Goal: Find specific page/section: Find specific page/section

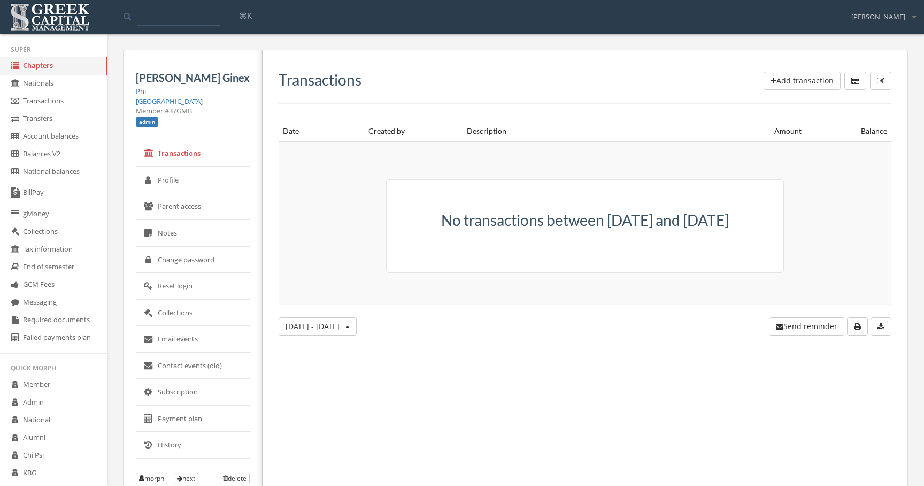
click at [89, 67] on link "Chapters" at bounding box center [53, 66] width 107 height 18
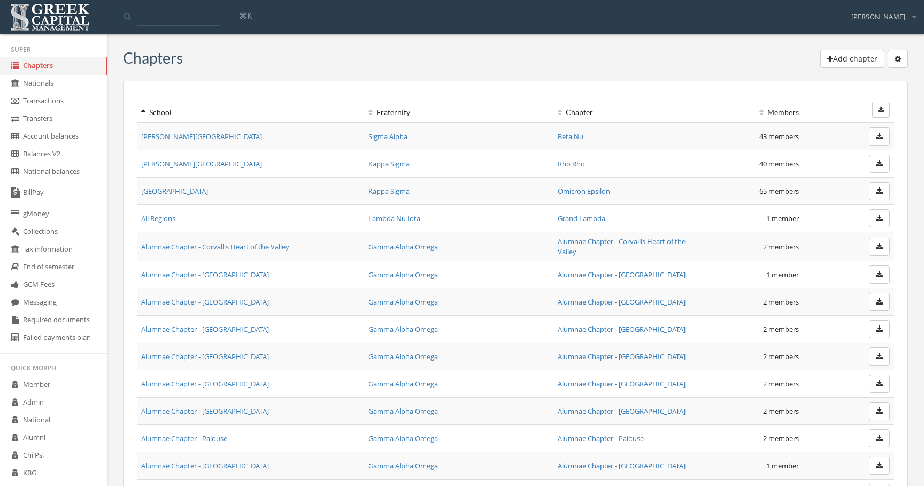
click at [880, 110] on icon "button" at bounding box center [881, 109] width 6 height 6
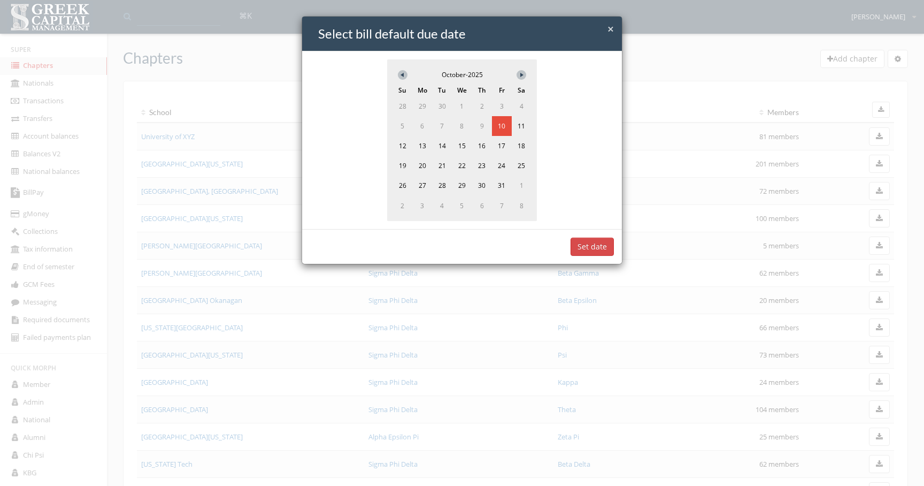
click at [694, 125] on div "× Close Select bill default due date October - 2025 Su Mo Tu We Th Fr Sa 28 29 …" at bounding box center [462, 243] width 924 height 486
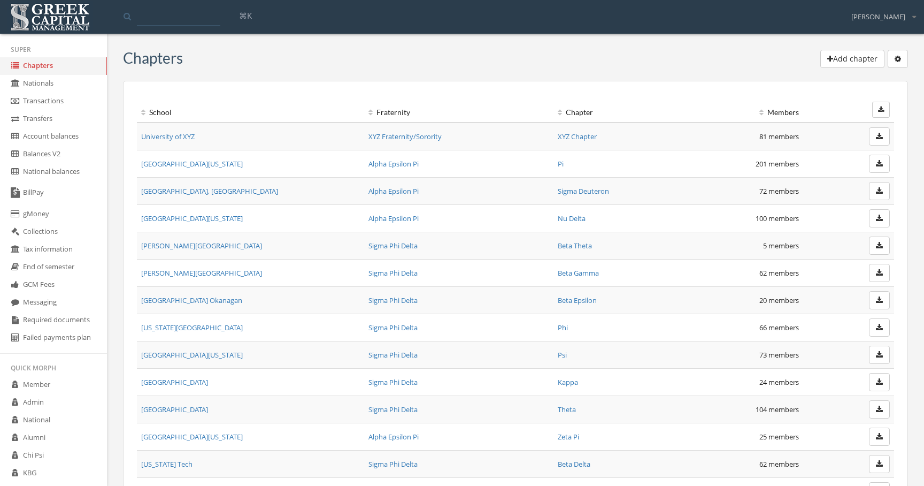
click at [827, 133] on td at bounding box center [848, 136] width 91 height 28
click at [886, 111] on button "button" at bounding box center [881, 110] width 18 height 16
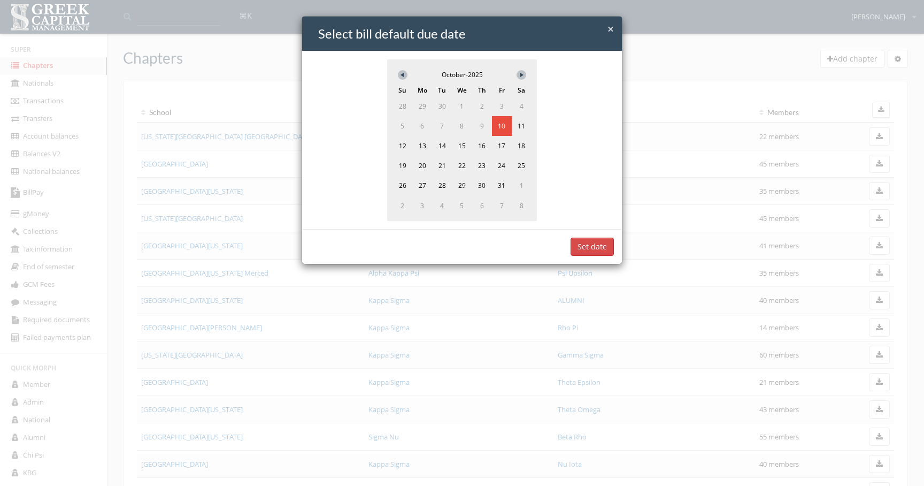
click at [790, 178] on div "× Close Select bill default due date October - 2025 Su Mo Tu We Th Fr Sa 28 29 …" at bounding box center [462, 243] width 924 height 486
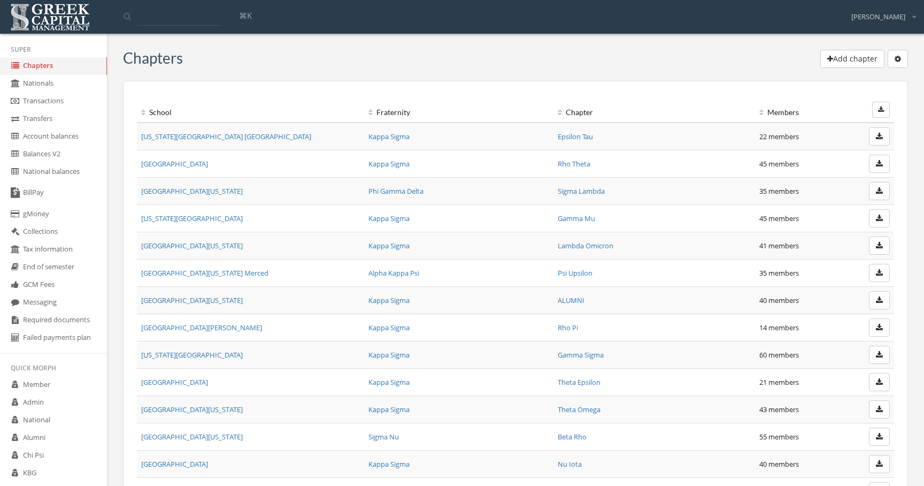
click at [882, 141] on button "button" at bounding box center [879, 136] width 21 height 18
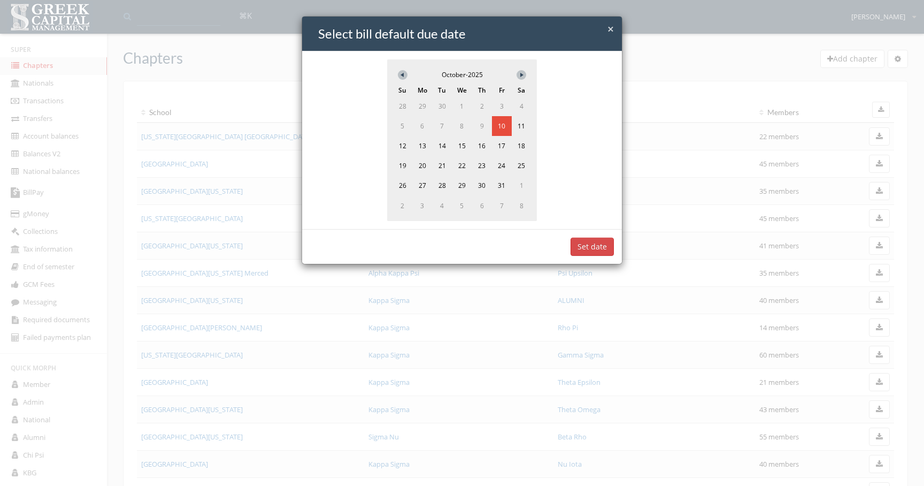
click at [779, 221] on div "× Close Select bill default due date October - 2025 Su Mo Tu We Th Fr Sa 28 29 …" at bounding box center [462, 243] width 924 height 486
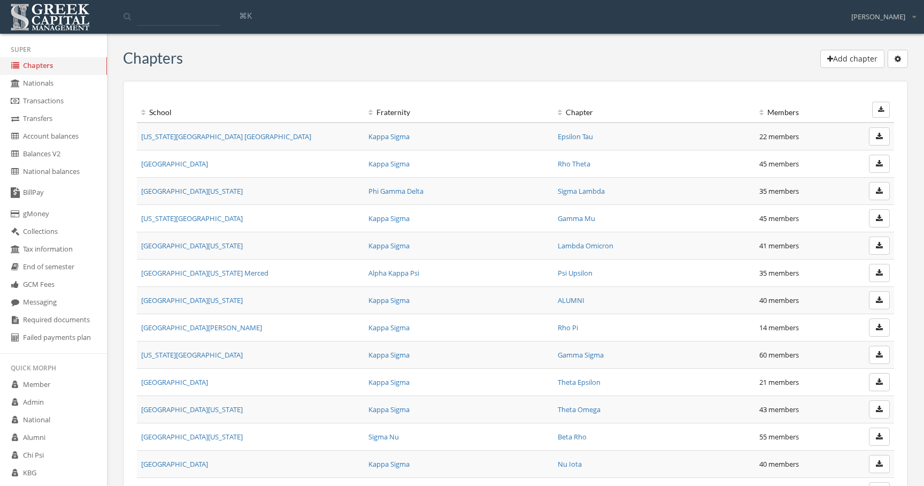
click at [218, 116] on div "School" at bounding box center [250, 112] width 219 height 11
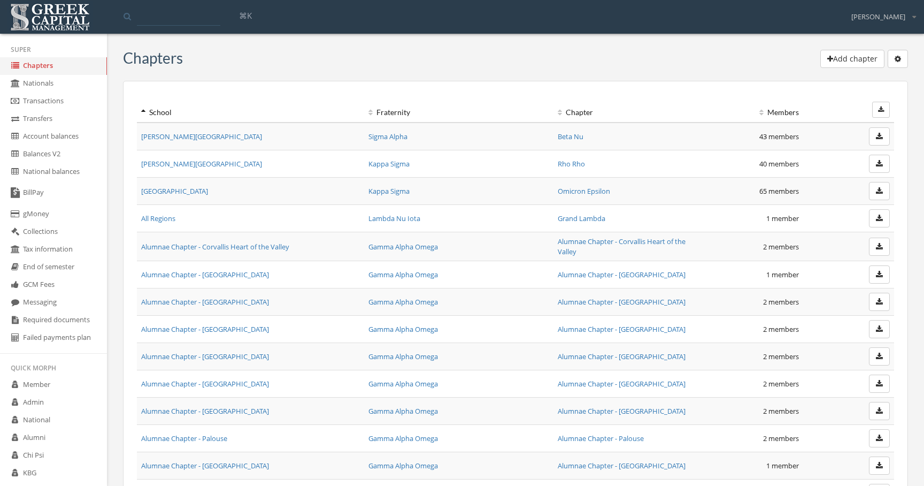
click at [235, 116] on div "School" at bounding box center [250, 112] width 219 height 11
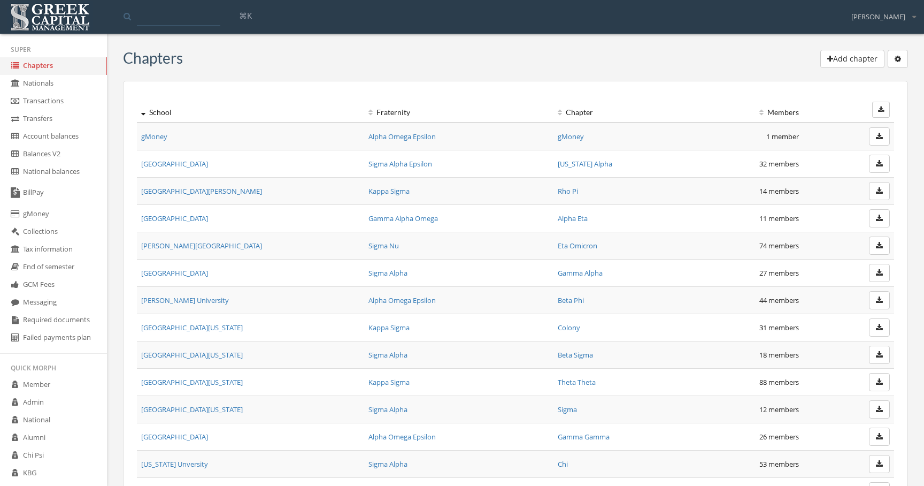
click at [405, 109] on div "Fraternity" at bounding box center [458, 112] width 181 height 11
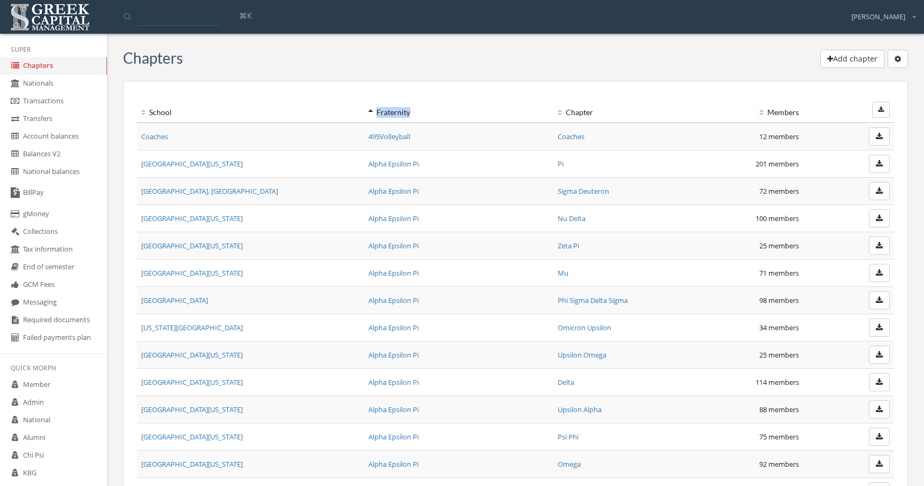
click at [405, 109] on div "Fraternity" at bounding box center [458, 112] width 181 height 11
